Goal: Obtain resource: Obtain resource

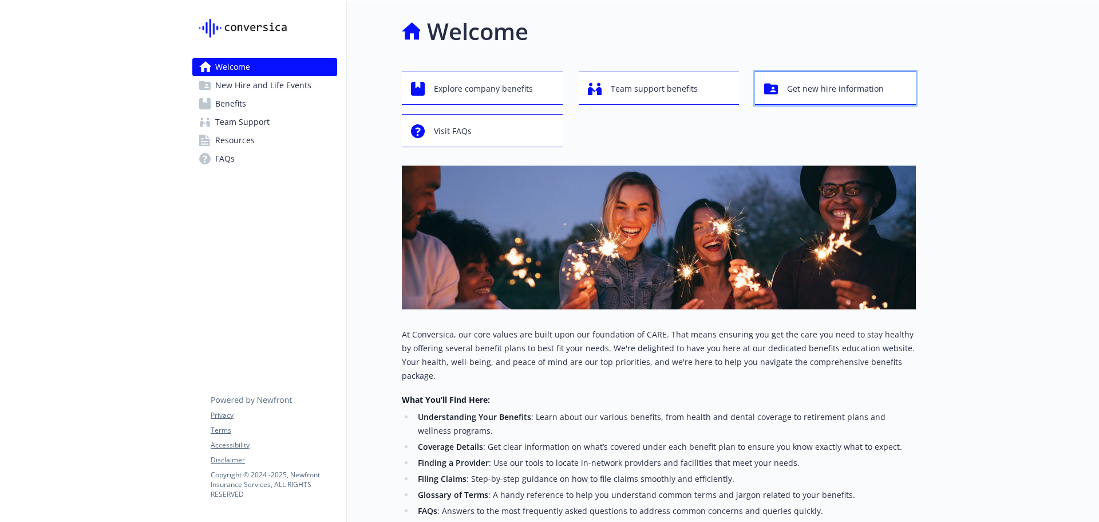
click at [819, 85] on span "Get new hire information" at bounding box center [835, 89] width 97 height 22
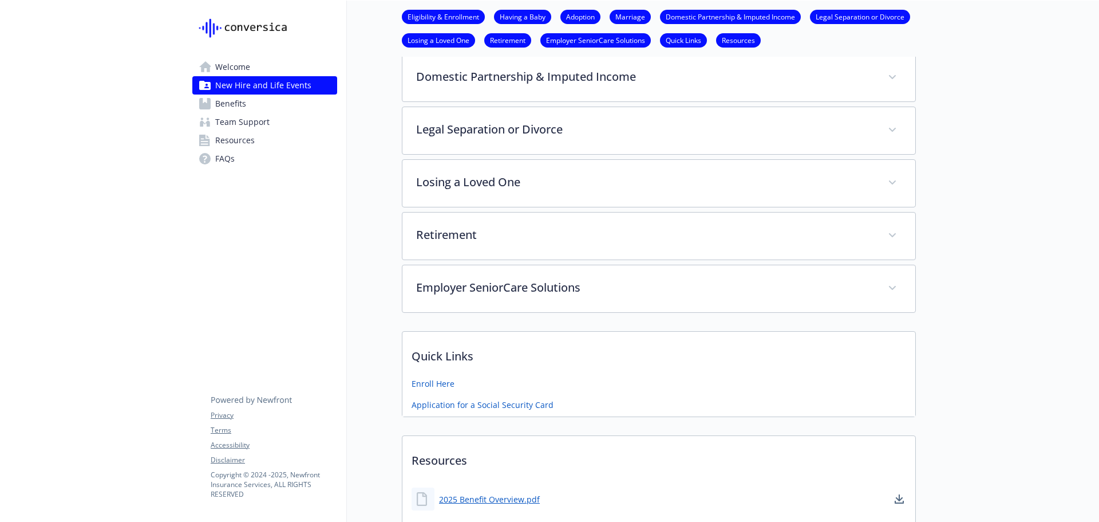
scroll to position [562, 0]
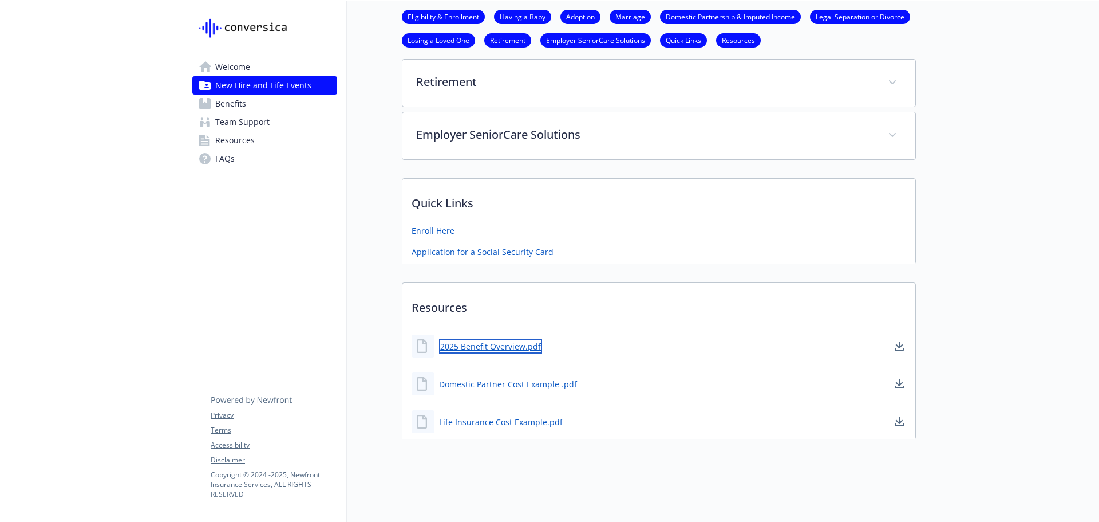
click at [507, 339] on link "2025 Benefit Overview.pdf" at bounding box center [490, 346] width 103 height 14
